Goal: Task Accomplishment & Management: Use online tool/utility

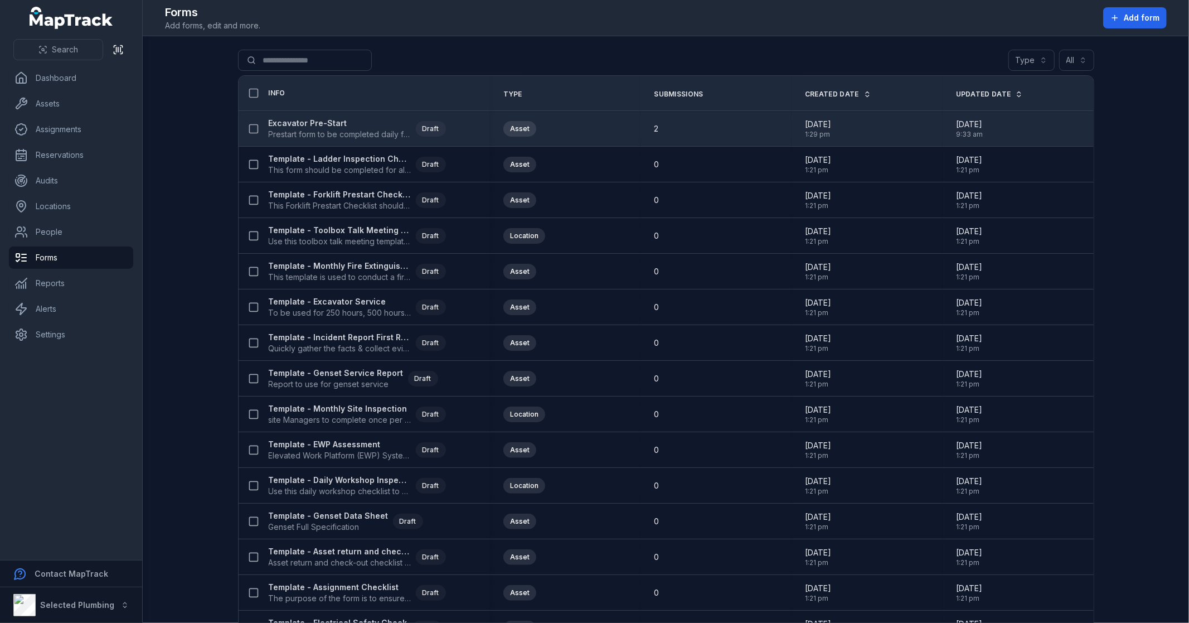
click at [328, 122] on strong "Excavator Pre-Start" at bounding box center [340, 123] width 143 height 11
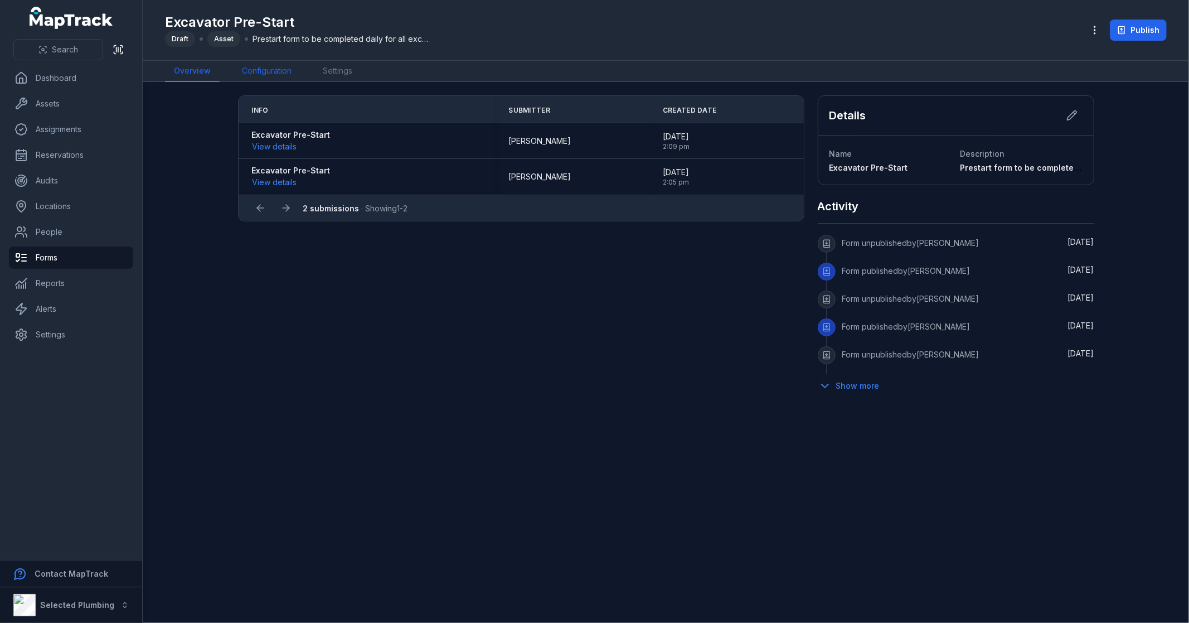
click at [265, 69] on link "Configuration" at bounding box center [266, 71] width 67 height 21
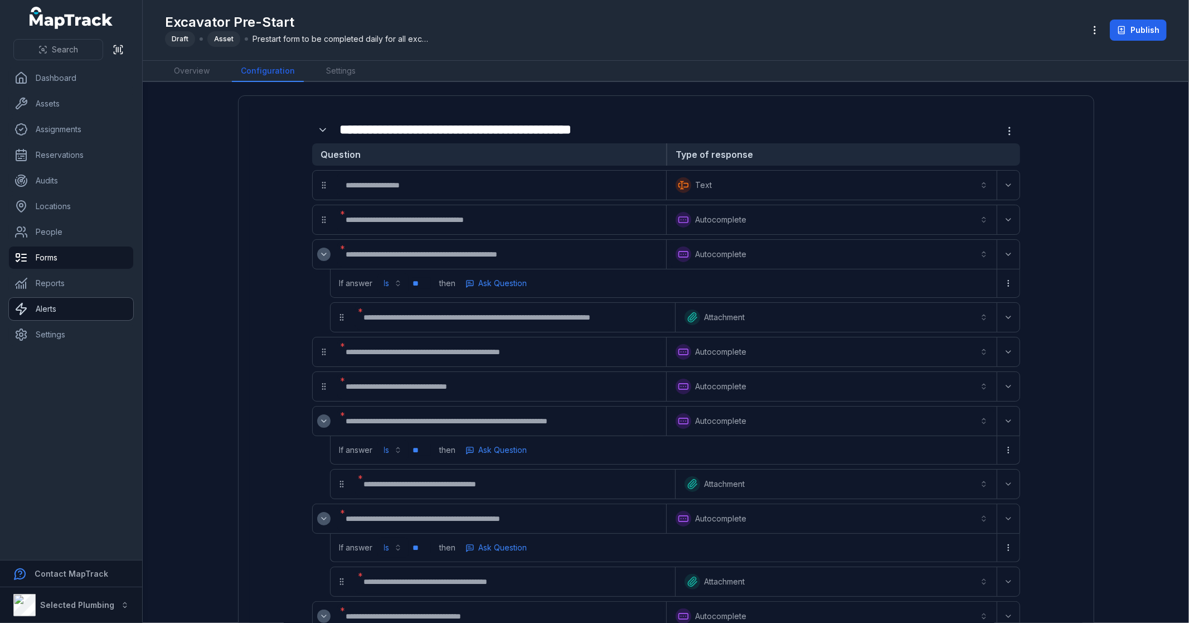
click at [59, 313] on link "Alerts" at bounding box center [71, 309] width 124 height 22
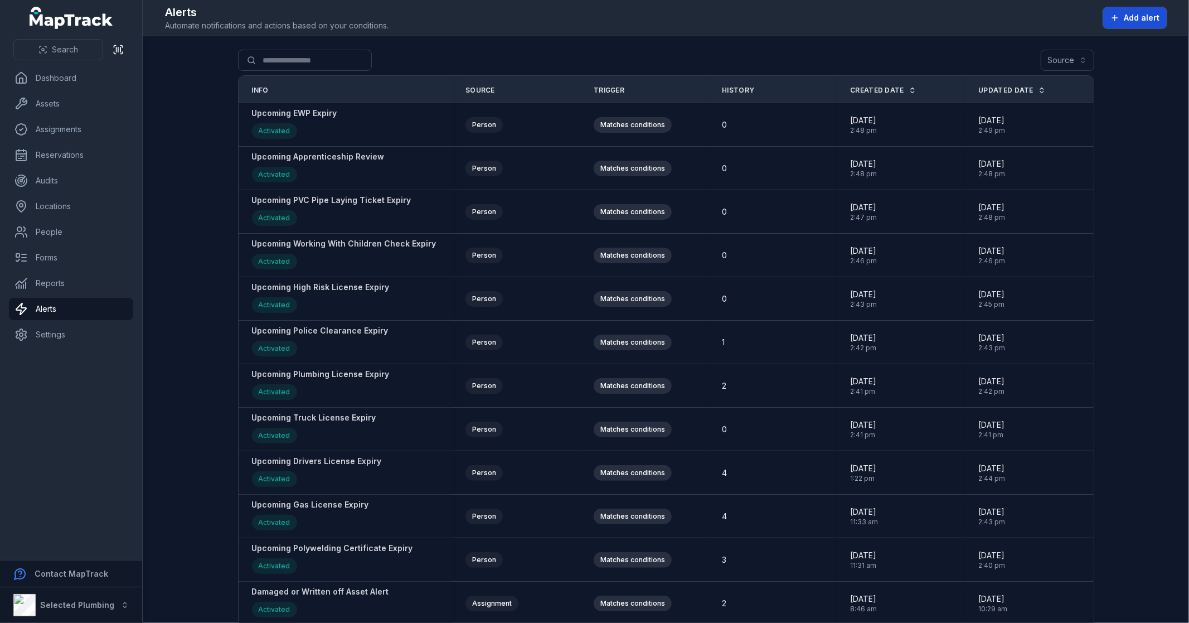
click at [1143, 14] on span "Add alert" at bounding box center [1142, 17] width 36 height 11
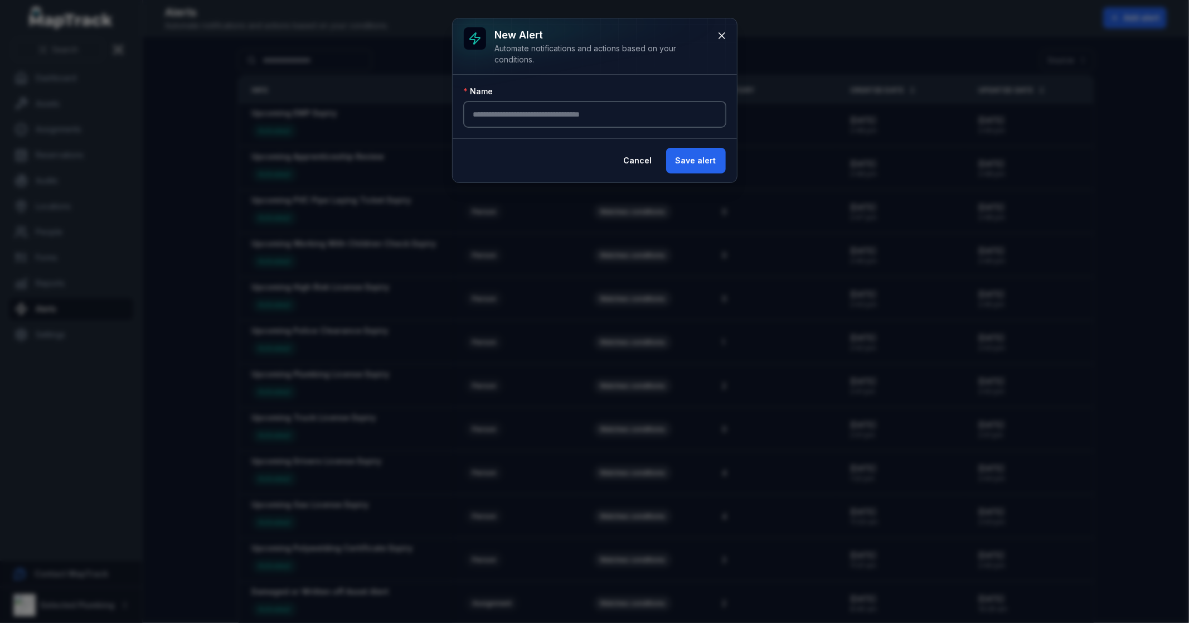
click at [575, 115] on input "text" at bounding box center [595, 114] width 262 height 26
type input "*"
type input "**********"
click at [693, 154] on button "Save alert" at bounding box center [696, 161] width 60 height 26
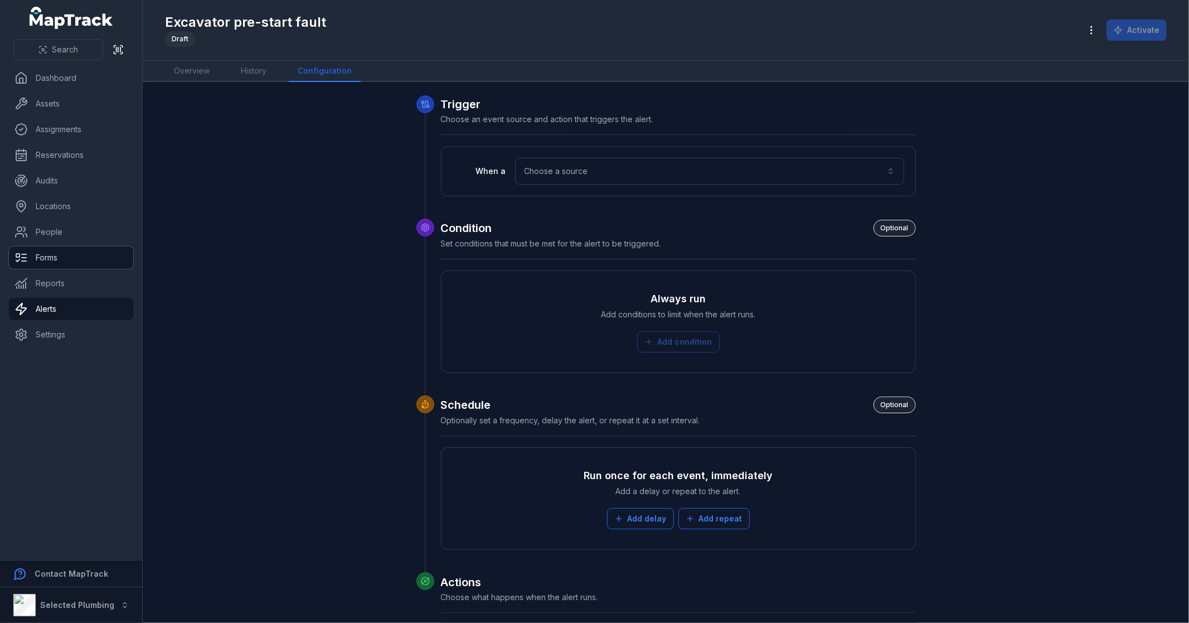
click at [70, 258] on link "Forms" at bounding box center [71, 257] width 124 height 22
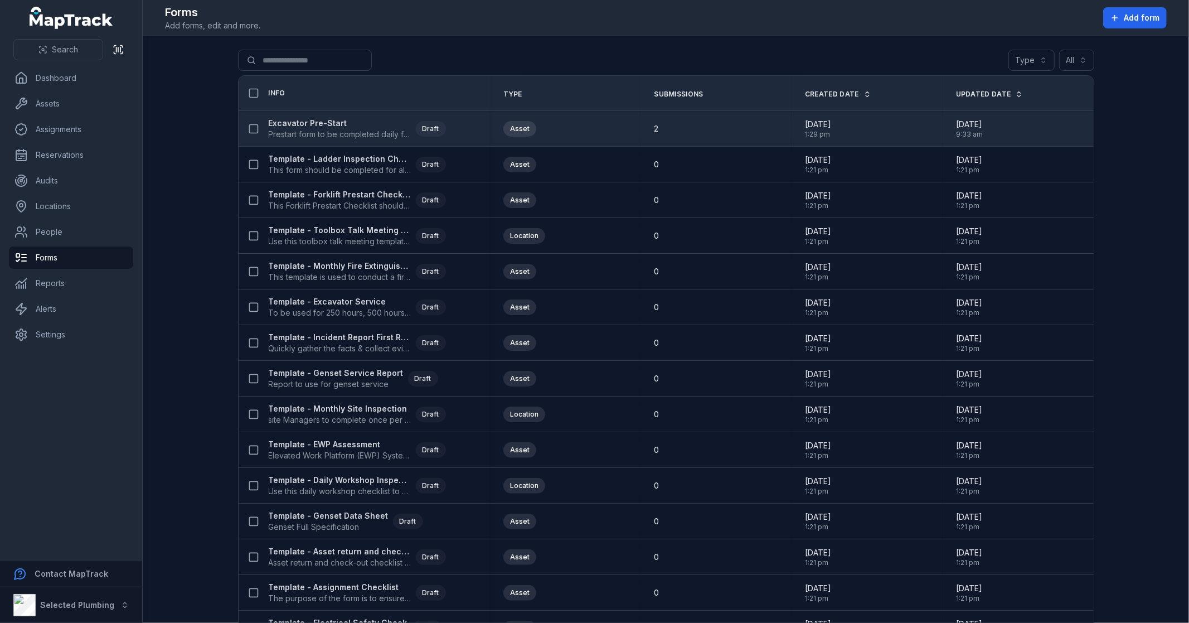
click at [313, 126] on strong "Excavator Pre-Start" at bounding box center [340, 123] width 143 height 11
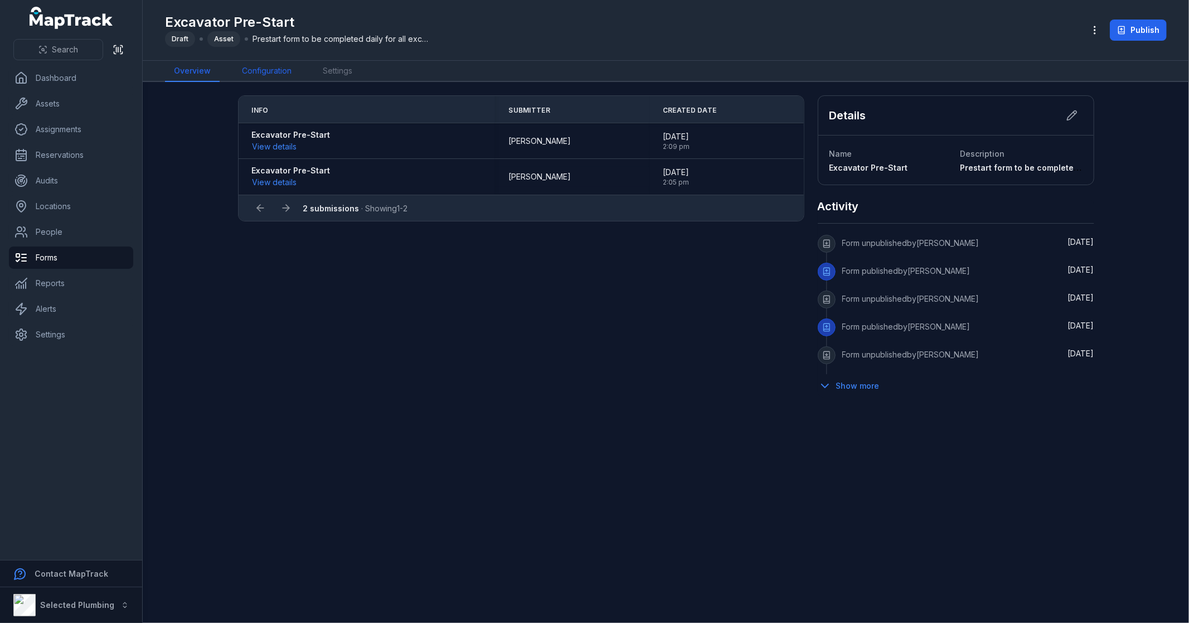
click at [271, 69] on link "Configuration" at bounding box center [266, 71] width 67 height 21
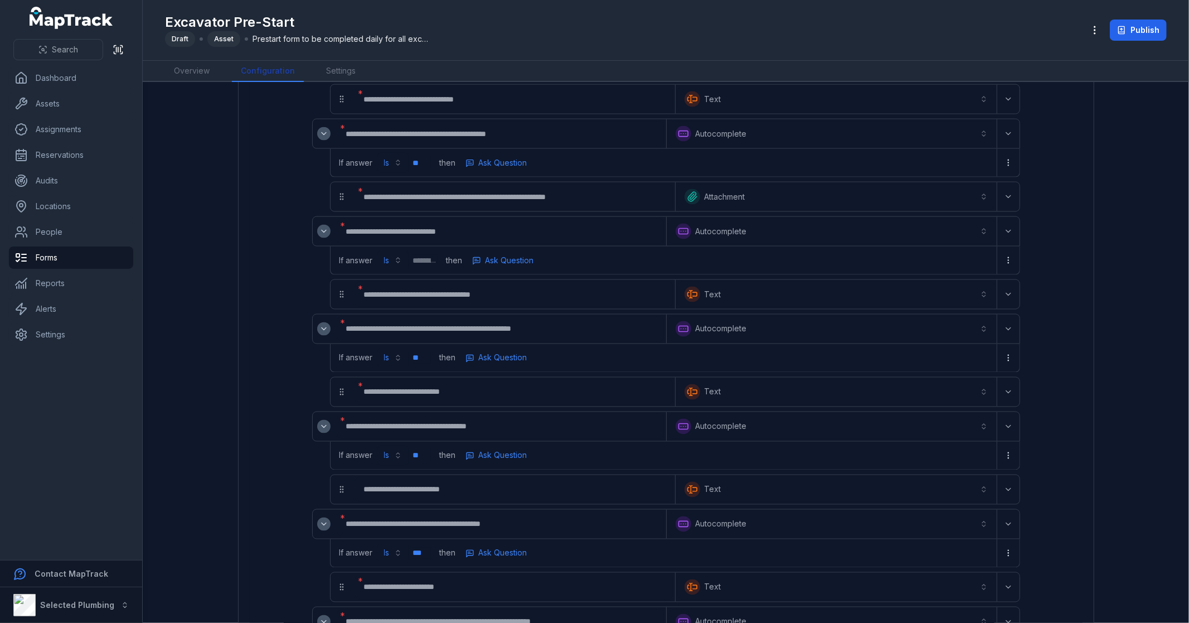
scroll to position [1759, 0]
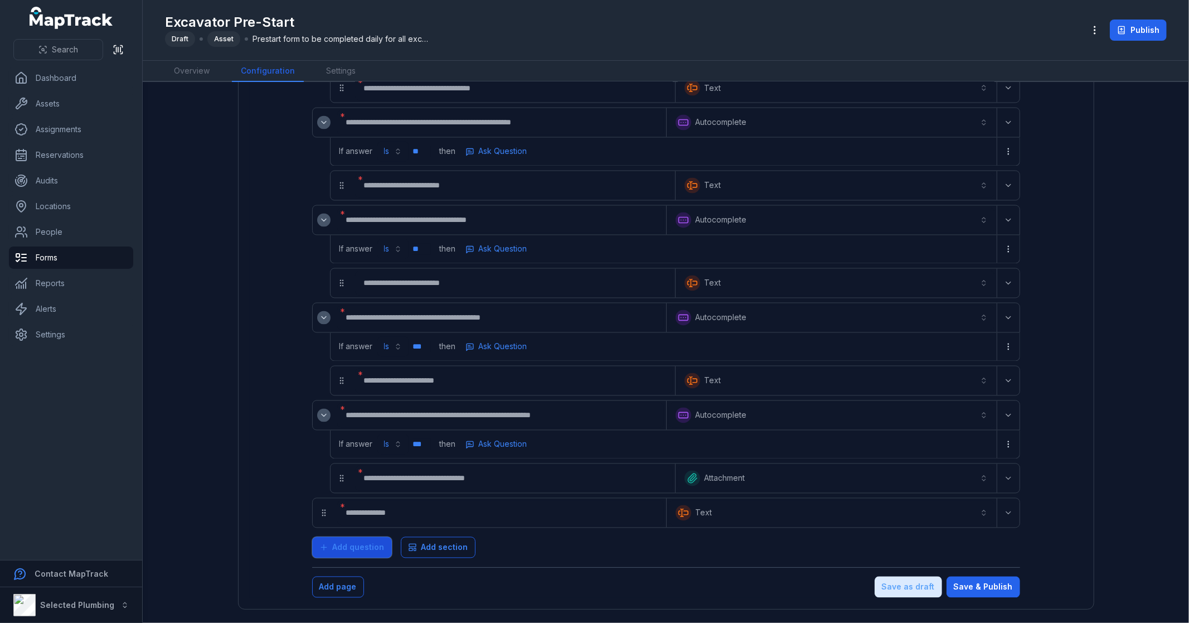
click at [367, 547] on span "Add question" at bounding box center [359, 547] width 52 height 11
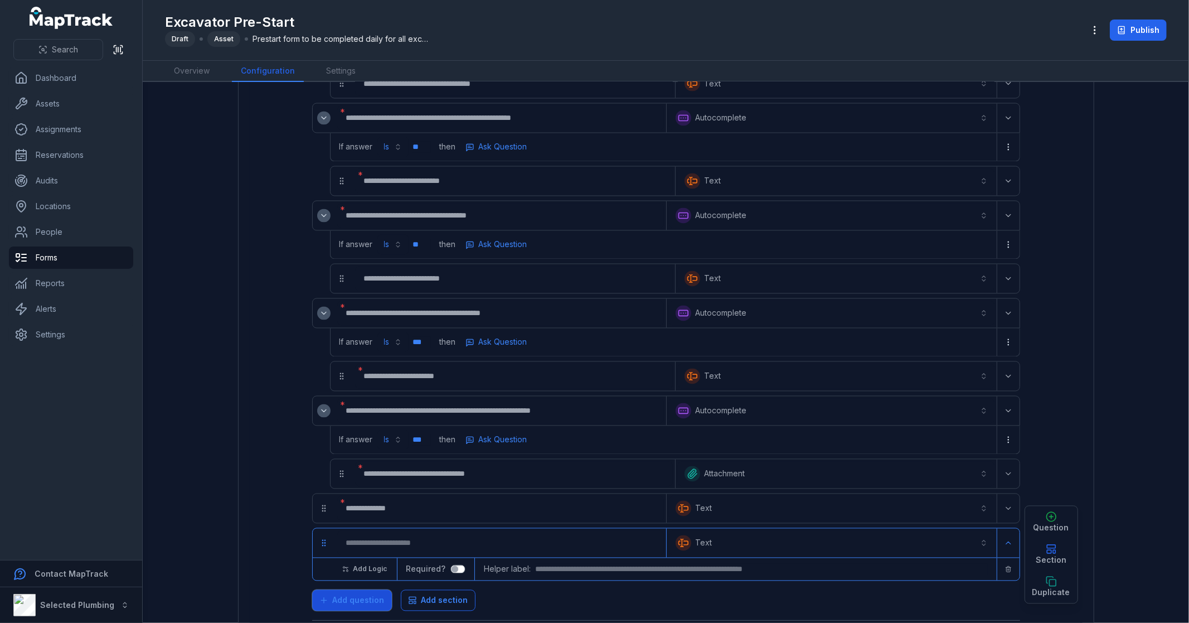
scroll to position [1816, 0]
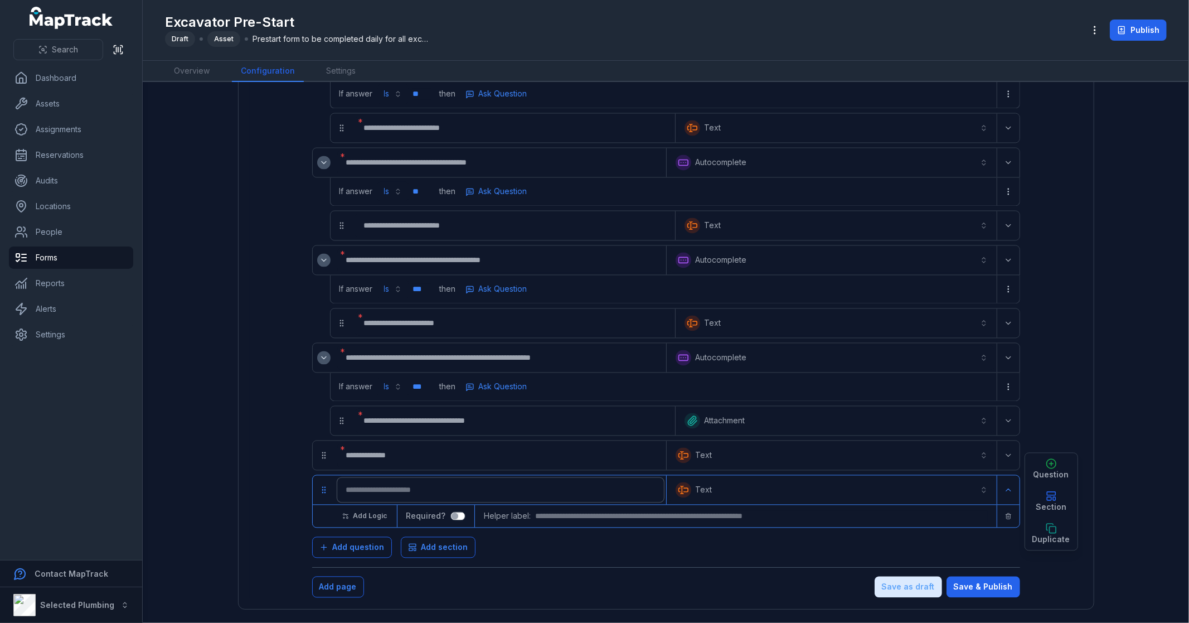
click at [419, 483] on input ":rsh:-form-item-label" at bounding box center [500, 490] width 327 height 25
type input "**********"
click at [900, 590] on button "Save as draft" at bounding box center [908, 586] width 67 height 21
